Goal: Find specific page/section: Find specific page/section

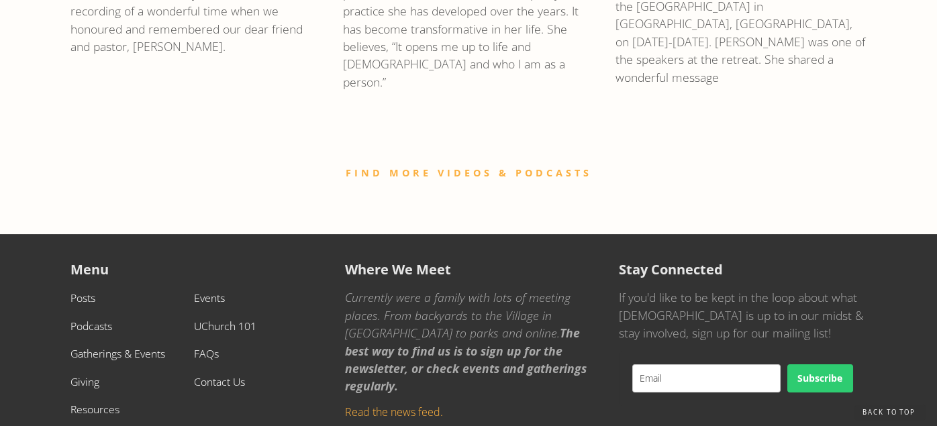
scroll to position [2078, 0]
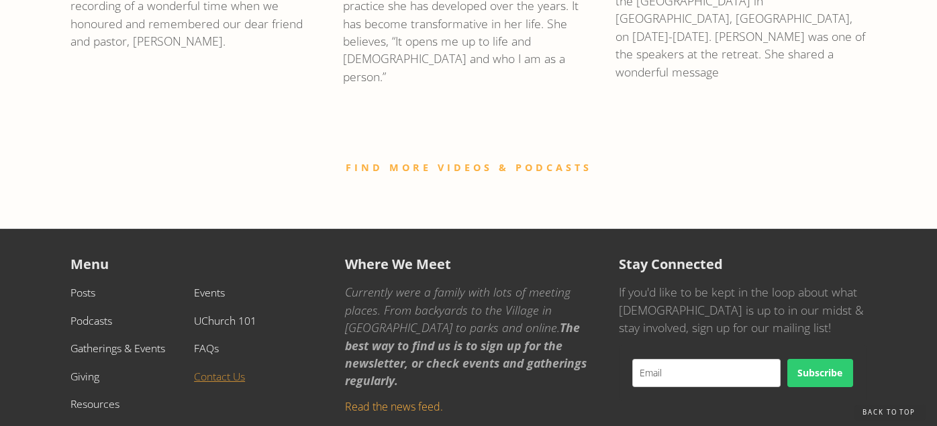
click at [218, 369] on link "Contact Us" at bounding box center [219, 376] width 51 height 15
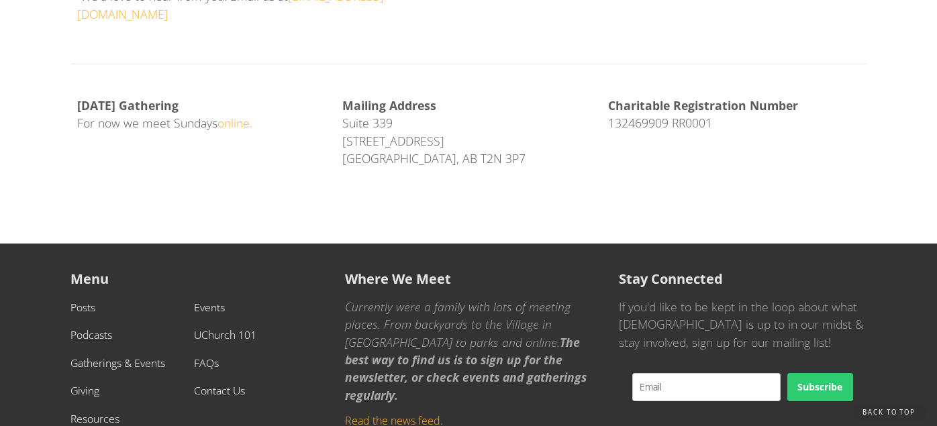
scroll to position [637, 0]
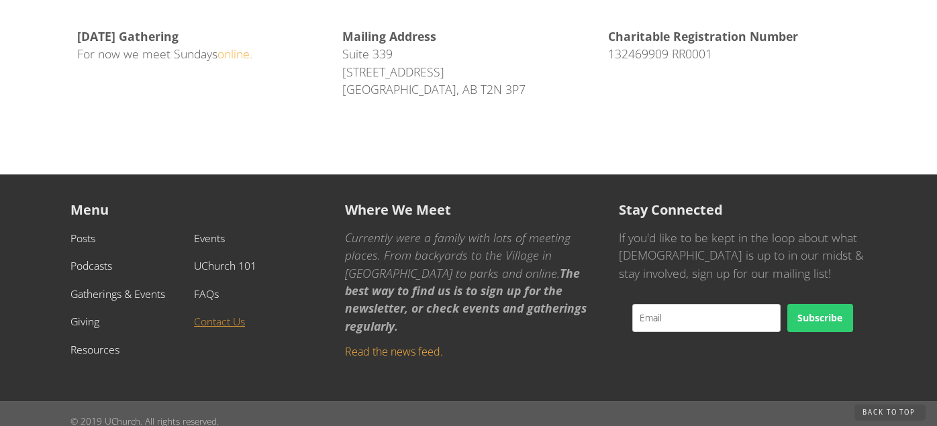
click at [207, 314] on link "Contact Us" at bounding box center [219, 321] width 51 height 15
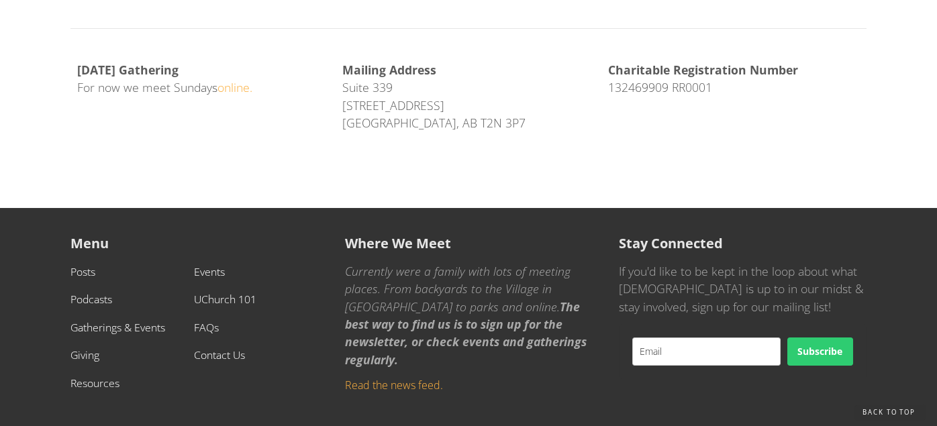
scroll to position [637, 0]
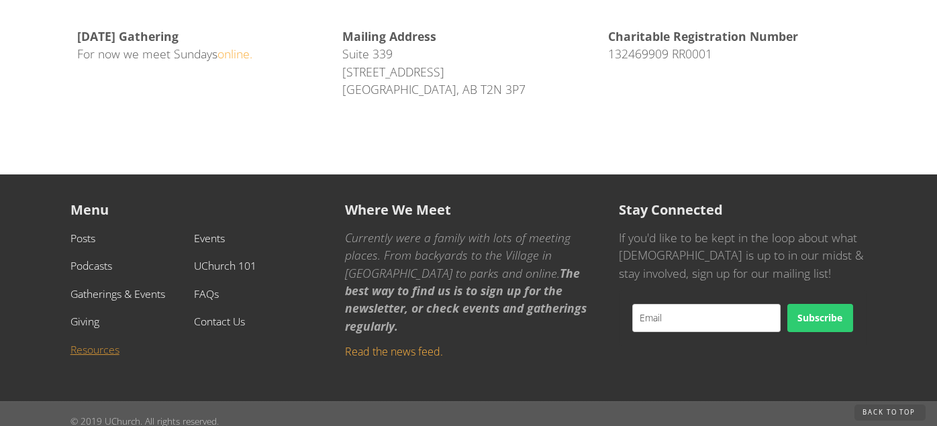
click at [89, 342] on link "Resources" at bounding box center [94, 349] width 49 height 15
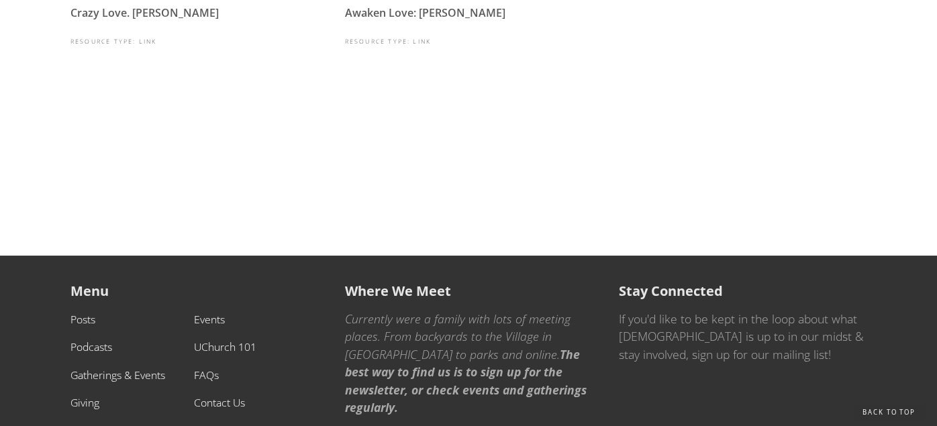
scroll to position [1006, 0]
